Goal: Communication & Community: Share content

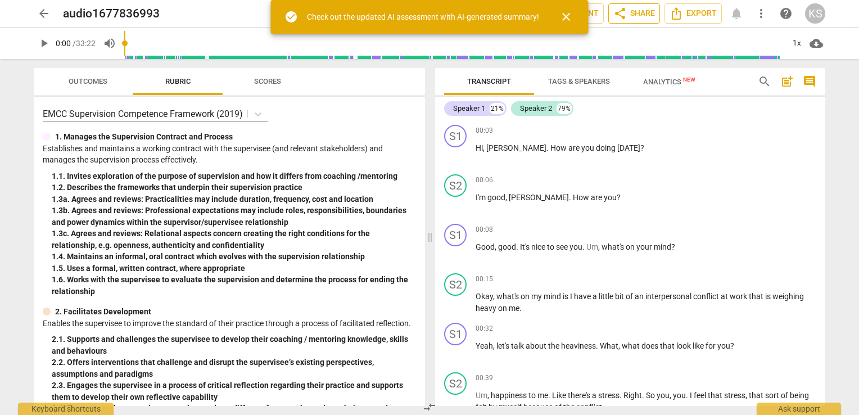
click at [638, 8] on span "share Share" at bounding box center [634, 13] width 42 height 13
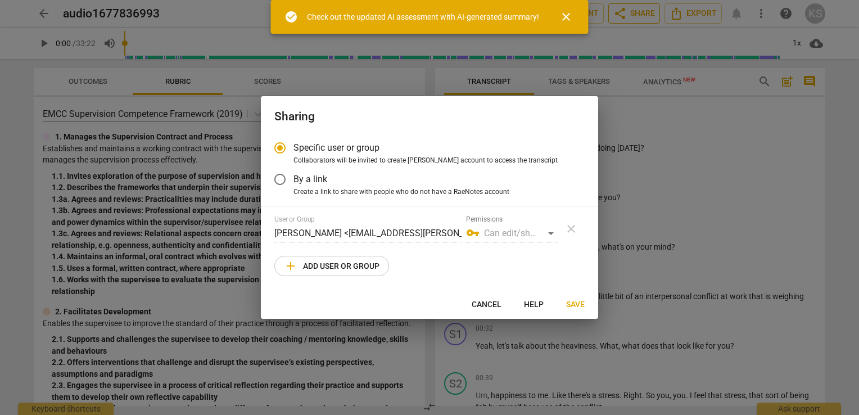
radio input "false"
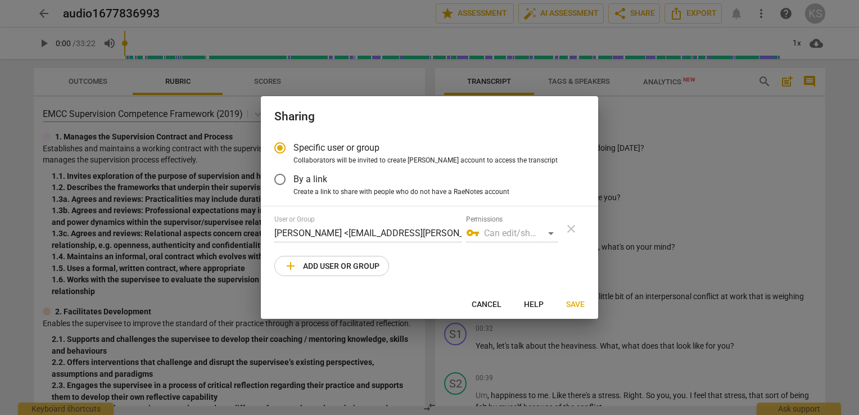
click at [283, 177] on input "By a link" at bounding box center [279, 179] width 27 height 27
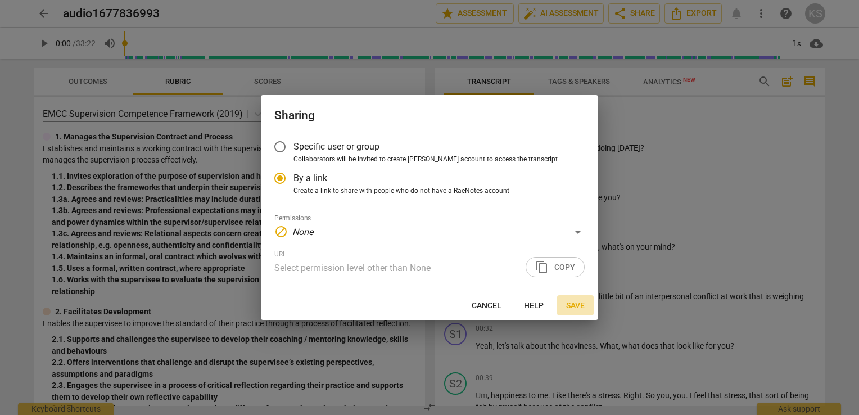
click at [575, 306] on span "Save" at bounding box center [575, 305] width 19 height 11
radio input "false"
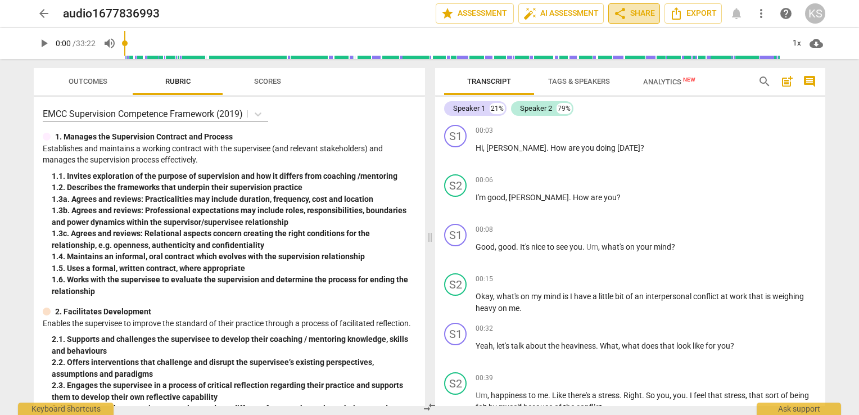
click at [645, 10] on span "share Share" at bounding box center [634, 13] width 42 height 13
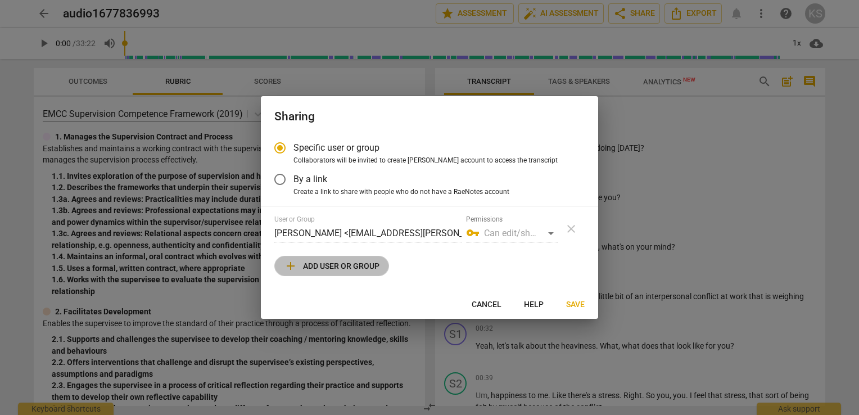
click at [338, 262] on span "add Add user or group" at bounding box center [332, 265] width 96 height 13
radio input "false"
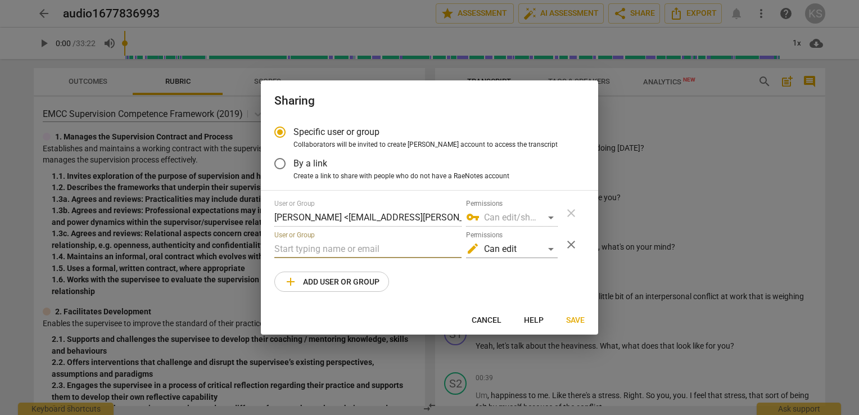
click at [326, 250] on input "text" at bounding box center [367, 249] width 187 height 18
type input "s"
paste input "[EMAIL_ADDRESS][DOMAIN_NAME]"
type input "[EMAIL_ADDRESS][DOMAIN_NAME]"
click at [577, 321] on span "Save" at bounding box center [575, 320] width 19 height 11
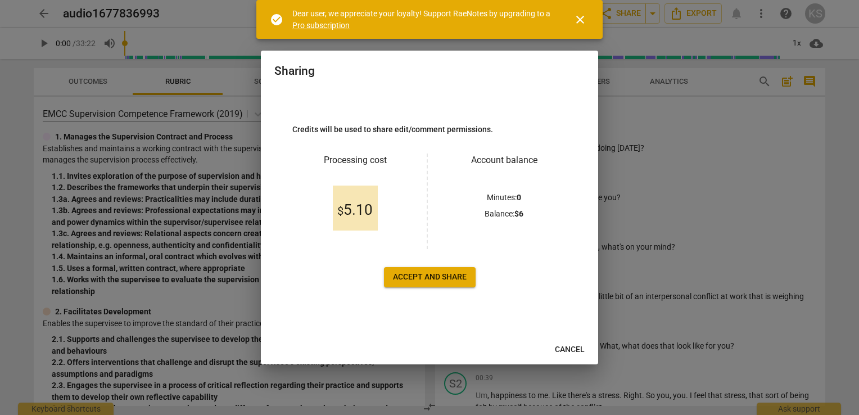
click at [441, 275] on span "Accept and share" at bounding box center [430, 276] width 74 height 11
